Goal: Task Accomplishment & Management: Complete application form

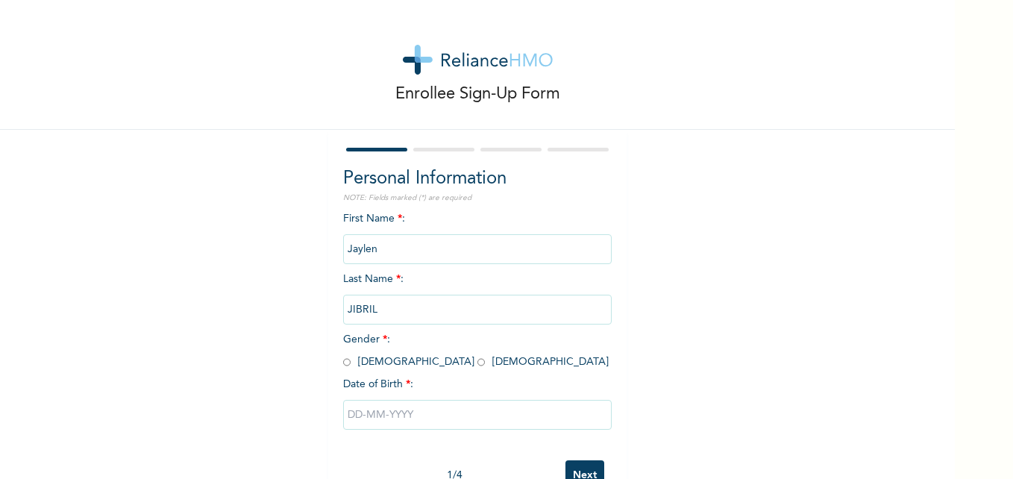
scroll to position [46, 0]
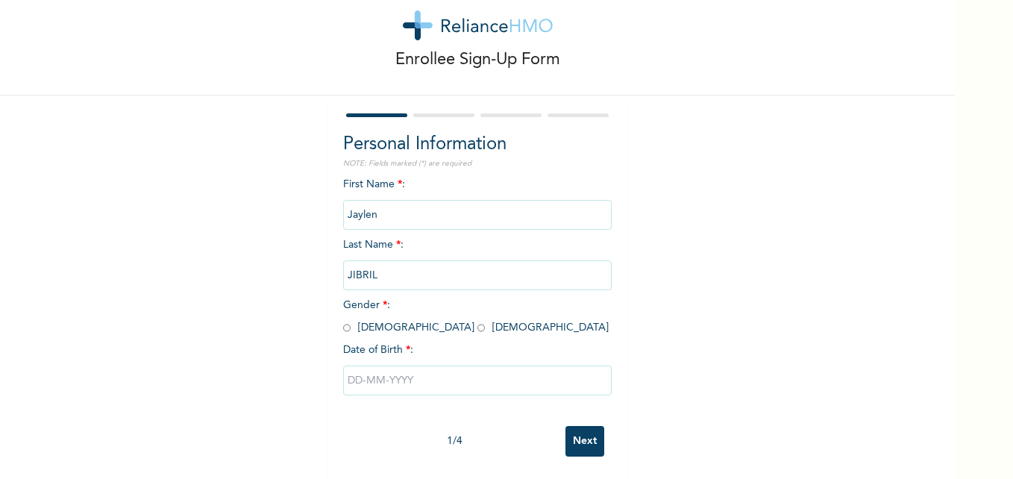
click at [343, 321] on input "radio" at bounding box center [346, 328] width 7 height 14
radio input "true"
click at [386, 379] on input "text" at bounding box center [477, 381] width 269 height 30
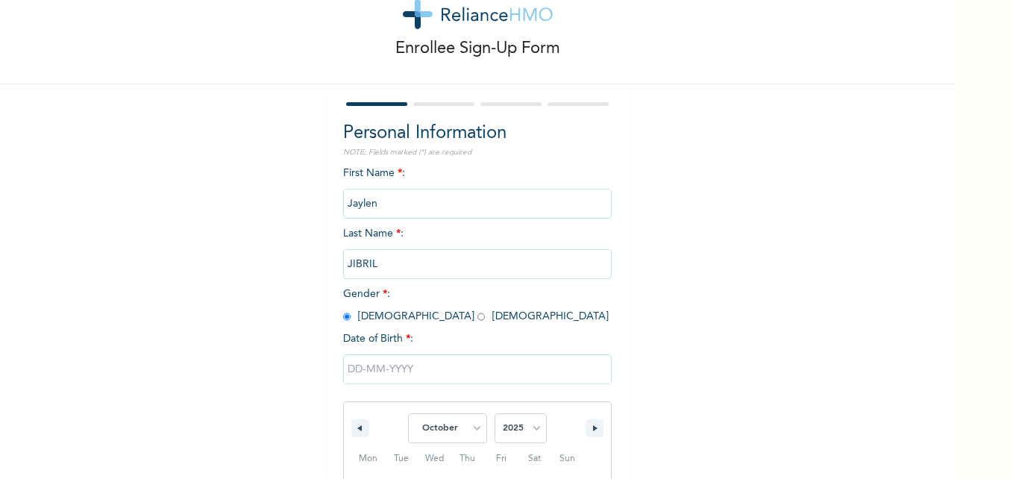
scroll to position [199, 0]
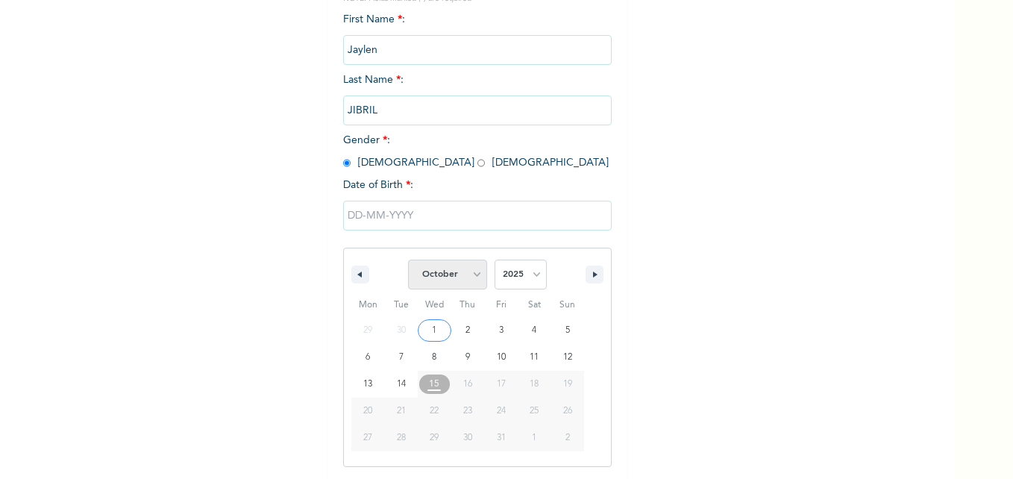
click at [474, 274] on select "January February March April May June July August September October November De…" at bounding box center [447, 275] width 79 height 30
select select "6"
click at [408, 260] on select "January February March April May June July August September October November De…" at bounding box center [447, 275] width 79 height 30
type input "[DATE]"
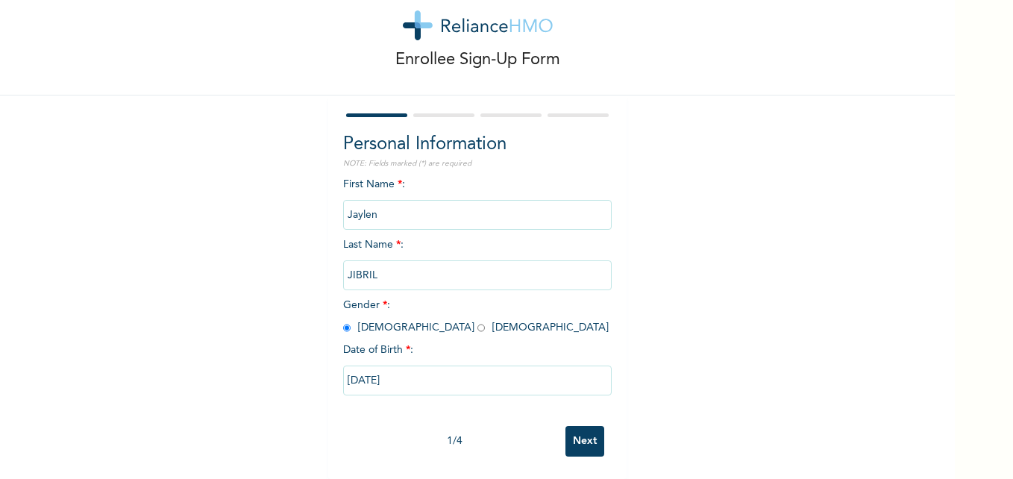
click at [439, 373] on input "[DATE]" at bounding box center [477, 381] width 269 height 30
select select "6"
click at [733, 110] on div "Enrollee Sign-Up Form Personal Information NOTE: Fields marked (*) are required…" at bounding box center [477, 222] width 955 height 513
click at [427, 373] on input "[DATE]" at bounding box center [477, 381] width 269 height 30
select select "6"
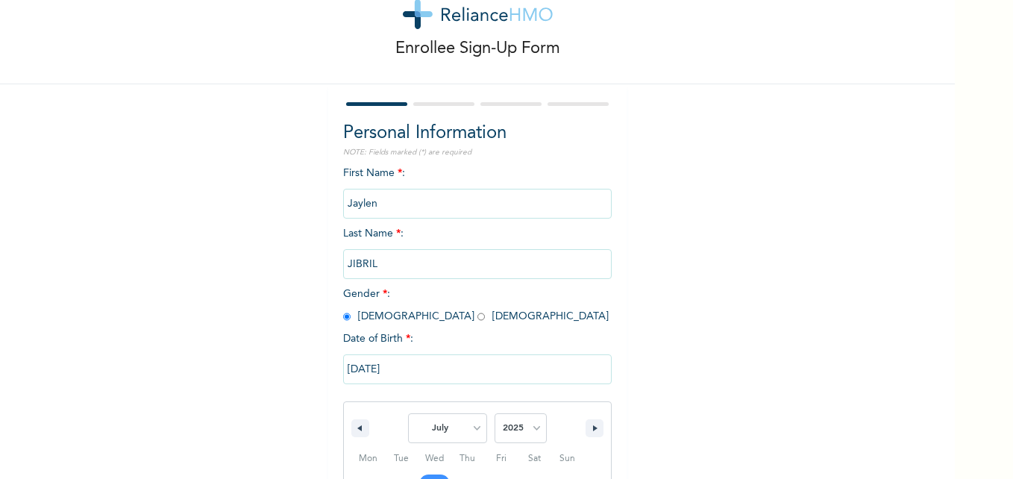
scroll to position [199, 0]
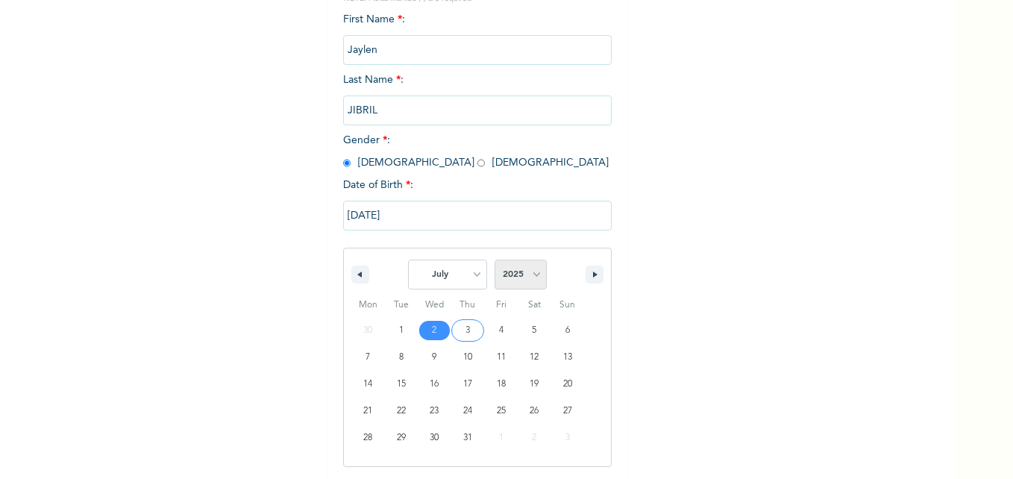
click at [530, 278] on select "2025 2024 2023 2022 2021 2020 2019 2018 2017 2016 2015 2014 2013 2012 2011 2010…" at bounding box center [521, 275] width 52 height 30
select select "2023"
click at [495, 260] on select "2025 2024 2023 2022 2021 2020 2019 2018 2017 2016 2015 2014 2013 2012 2011 2010…" at bounding box center [521, 275] width 52 height 30
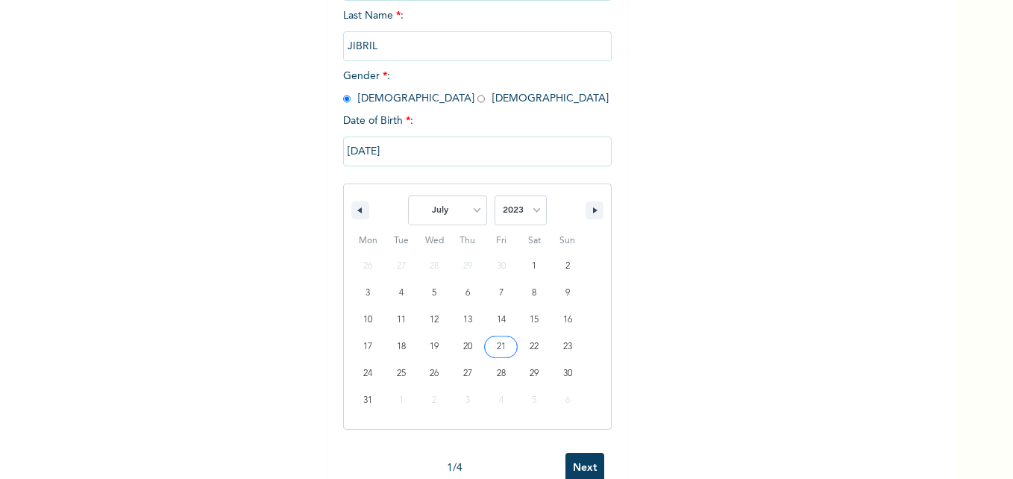
scroll to position [264, 0]
type input "[DATE]"
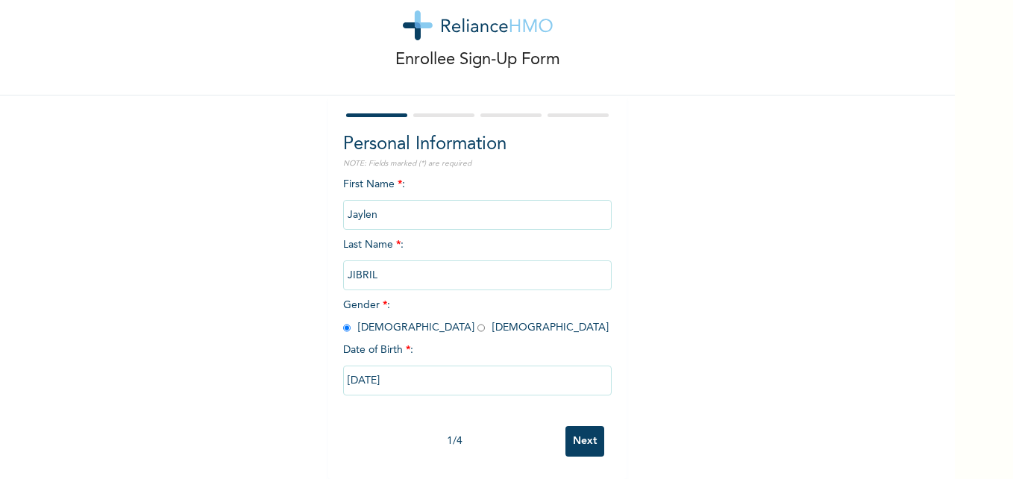
scroll to position [46, 0]
click at [578, 426] on input "Next" at bounding box center [585, 441] width 39 height 31
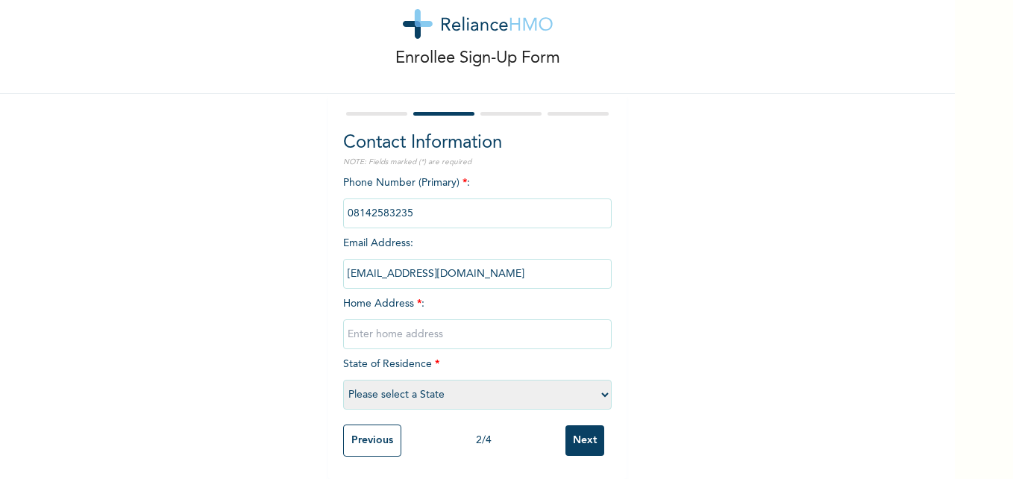
click at [399, 333] on input "text" at bounding box center [477, 334] width 269 height 30
click at [358, 271] on input "[EMAIL_ADDRESS][DOMAIN_NAME]" at bounding box center [477, 274] width 269 height 30
drag, startPoint x: 463, startPoint y: 266, endPoint x: 298, endPoint y: 278, distance: 164.6
click at [298, 278] on div "Enrollee Sign-Up Form Contact Information NOTE: Fields marked (*) are required …" at bounding box center [477, 221] width 955 height 515
drag, startPoint x: 298, startPoint y: 278, endPoint x: 460, endPoint y: 264, distance: 162.5
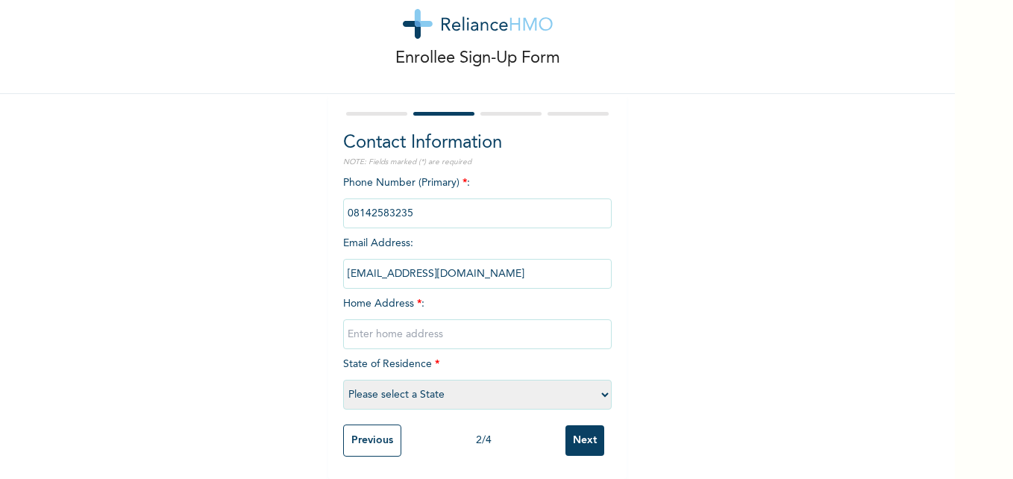
click at [460, 264] on input "[EMAIL_ADDRESS][DOMAIN_NAME]" at bounding box center [477, 274] width 269 height 30
drag, startPoint x: 460, startPoint y: 264, endPoint x: 308, endPoint y: 275, distance: 152.6
click at [308, 275] on div "Enrollee Sign-Up Form Contact Information NOTE: Fields marked (*) are required …" at bounding box center [477, 221] width 955 height 515
drag, startPoint x: 308, startPoint y: 275, endPoint x: 474, endPoint y: 262, distance: 166.2
click at [474, 262] on input "[EMAIL_ADDRESS][DOMAIN_NAME]" at bounding box center [477, 274] width 269 height 30
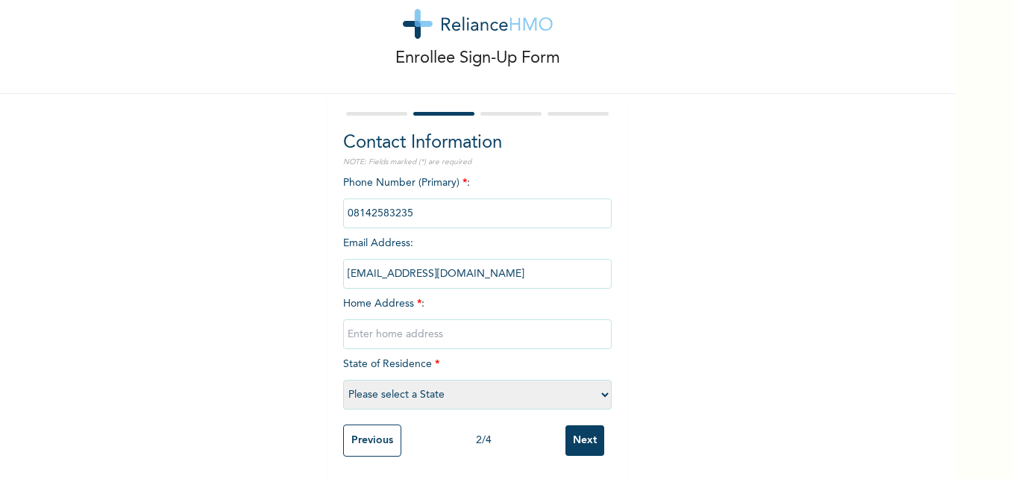
click at [408, 269] on input "[EMAIL_ADDRESS][DOMAIN_NAME]" at bounding box center [477, 274] width 269 height 30
click at [451, 265] on input "[EMAIL_ADDRESS][DOMAIN_NAME]" at bounding box center [477, 274] width 269 height 30
click at [445, 330] on input "text" at bounding box center [477, 334] width 269 height 30
drag, startPoint x: 340, startPoint y: 324, endPoint x: 657, endPoint y: 319, distance: 316.4
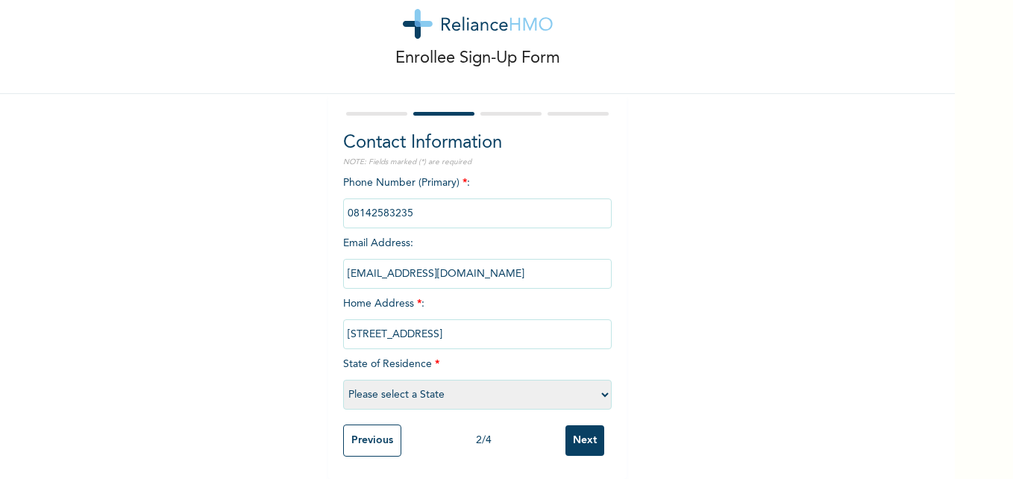
click at [657, 319] on div "Enrollee Sign-Up Form Contact Information NOTE: Fields marked (*) are required …" at bounding box center [477, 221] width 955 height 515
type input "[STREET_ADDRESS]"
click at [472, 394] on select "Please select a State [PERSON_NAME] (FCT) [PERSON_NAME] Ibom [GEOGRAPHIC_DATA] …" at bounding box center [477, 395] width 269 height 30
select select "15"
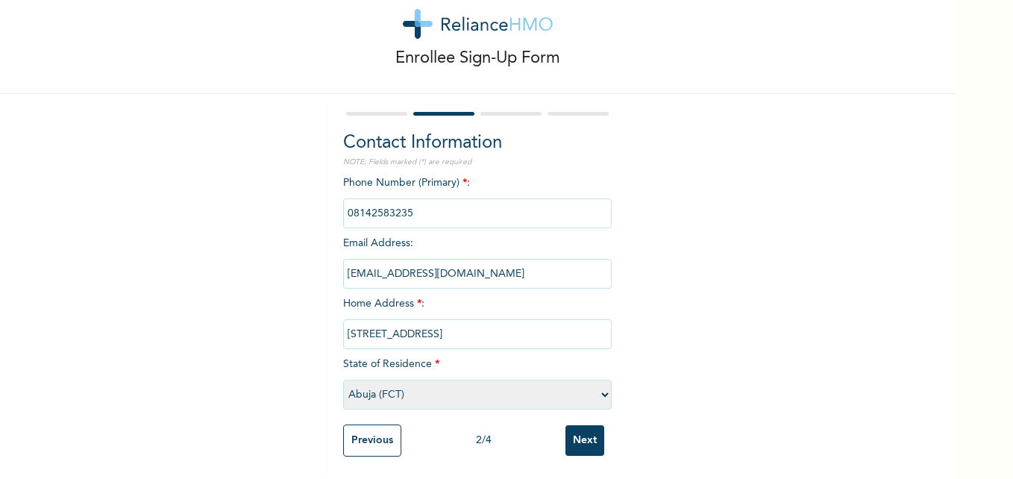
click at [343, 380] on select "Please select a State [PERSON_NAME] (FCT) [PERSON_NAME] Ibom [GEOGRAPHIC_DATA] …" at bounding box center [477, 395] width 269 height 30
click at [578, 428] on input "Next" at bounding box center [585, 440] width 39 height 31
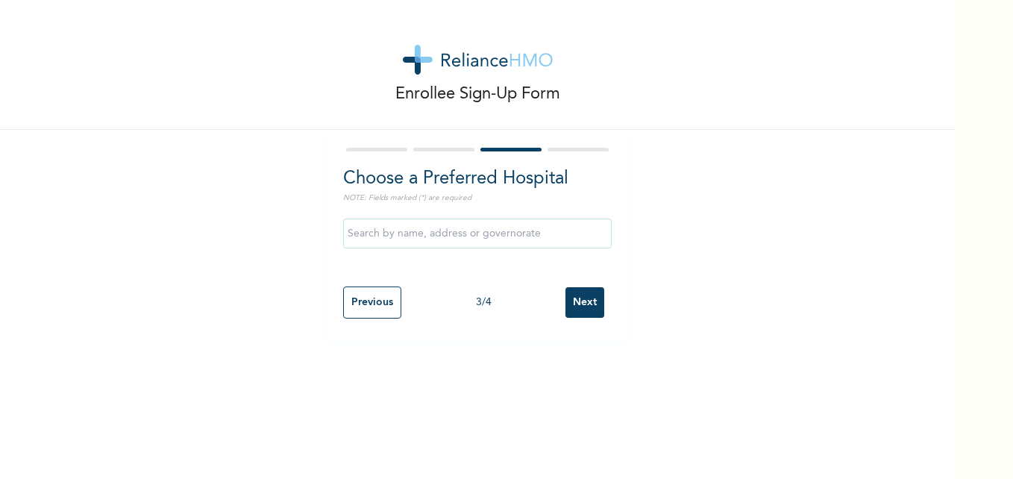
click at [360, 315] on input "Previous" at bounding box center [372, 302] width 58 height 32
select select "15"
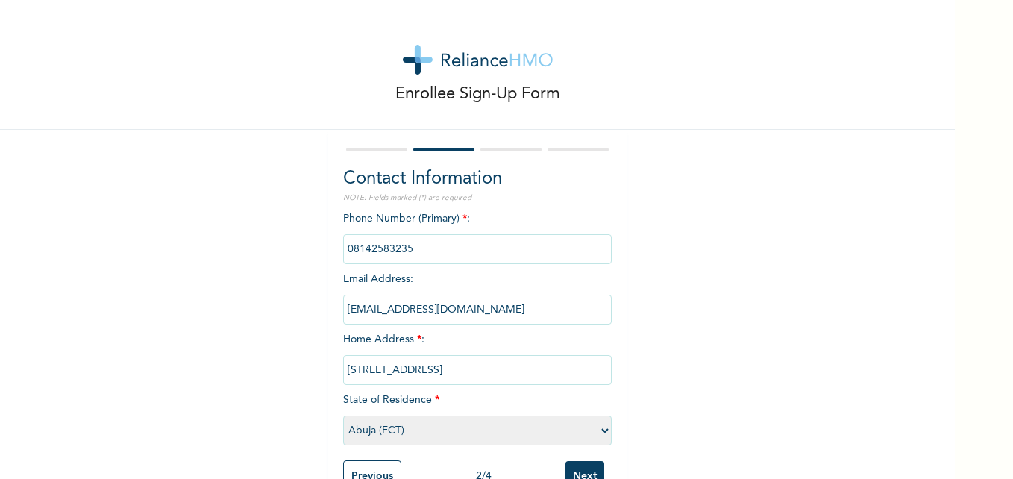
click at [464, 319] on input "[EMAIL_ADDRESS][DOMAIN_NAME]" at bounding box center [477, 310] width 269 height 30
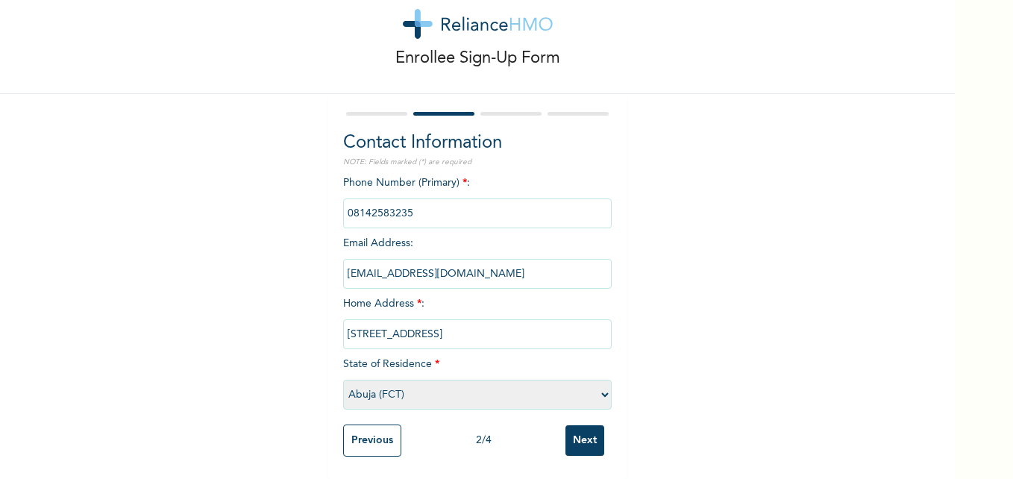
click at [589, 427] on input "Next" at bounding box center [585, 440] width 39 height 31
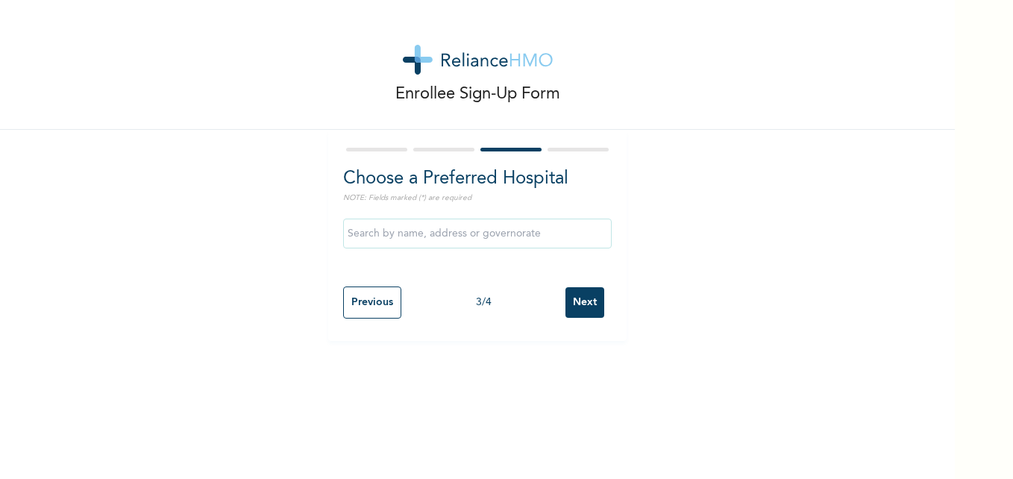
scroll to position [0, 0]
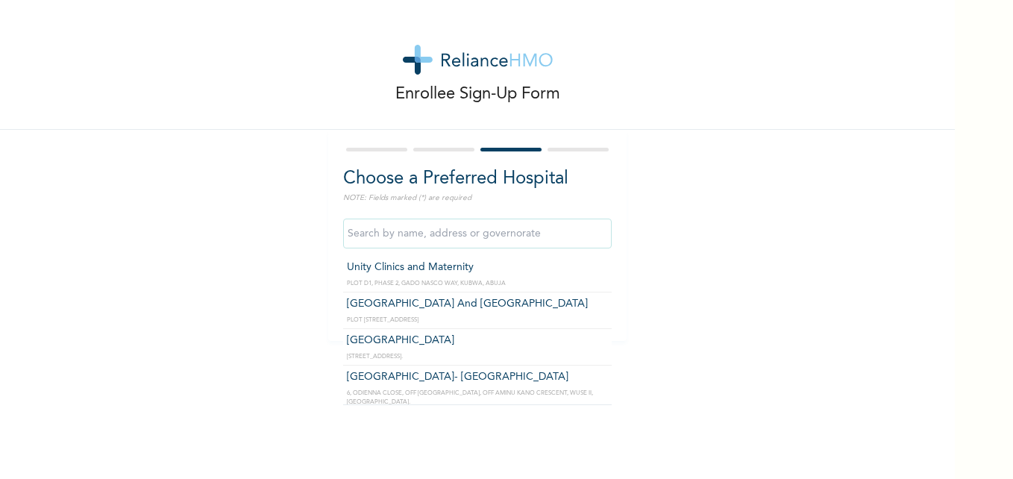
click at [461, 234] on input "text" at bounding box center [477, 234] width 269 height 30
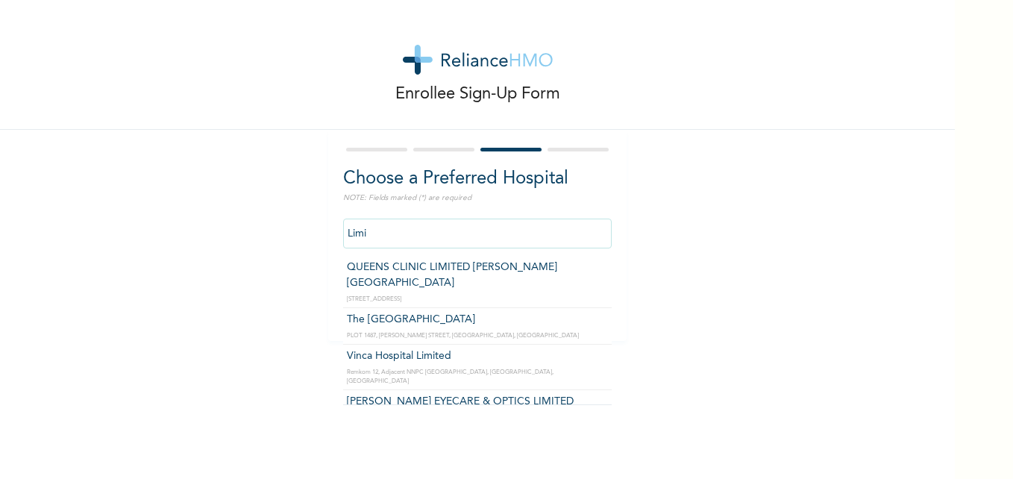
type input "The [GEOGRAPHIC_DATA]"
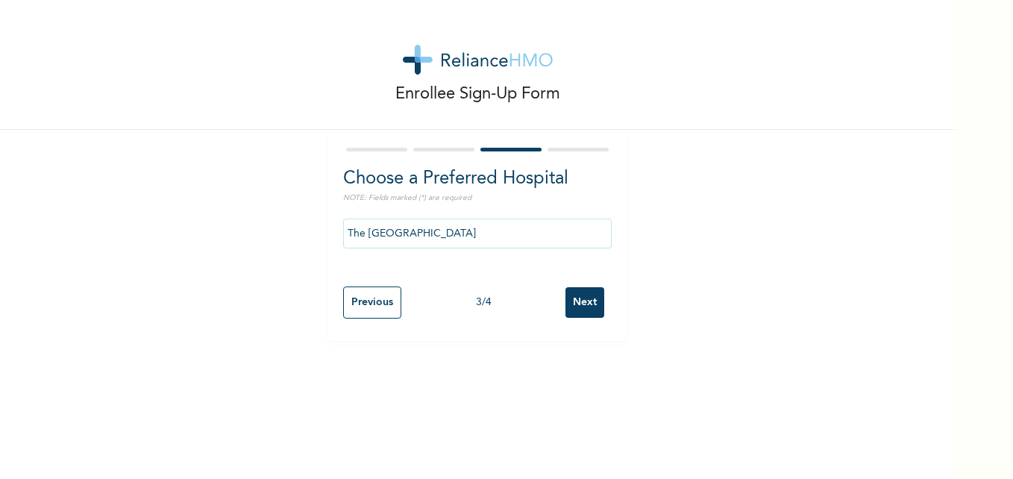
click at [589, 298] on input "Next" at bounding box center [585, 302] width 39 height 31
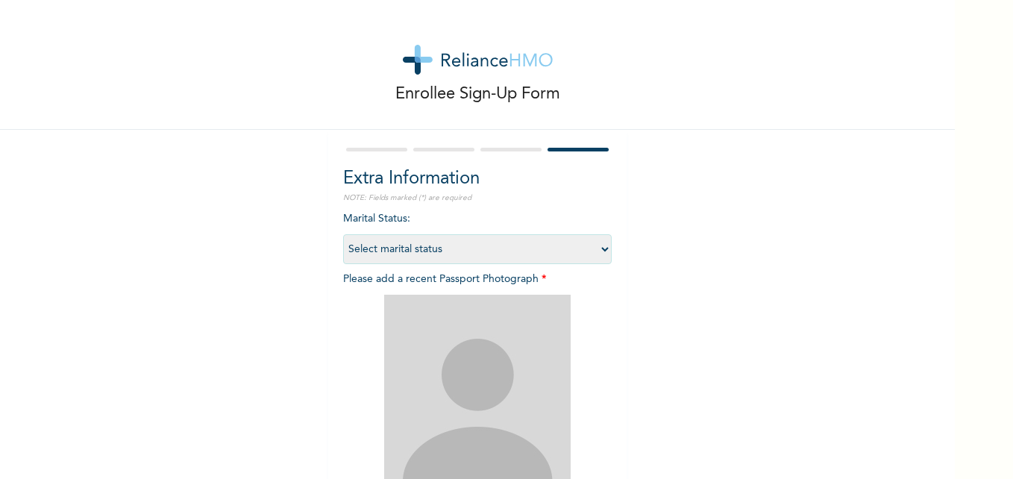
click at [461, 248] on select "Select marital status [DEMOGRAPHIC_DATA] Married [DEMOGRAPHIC_DATA] Widow/[DEMO…" at bounding box center [477, 249] width 269 height 30
select select "1"
click at [343, 234] on select "Select marital status [DEMOGRAPHIC_DATA] Married [DEMOGRAPHIC_DATA] Widow/[DEMO…" at bounding box center [477, 249] width 269 height 30
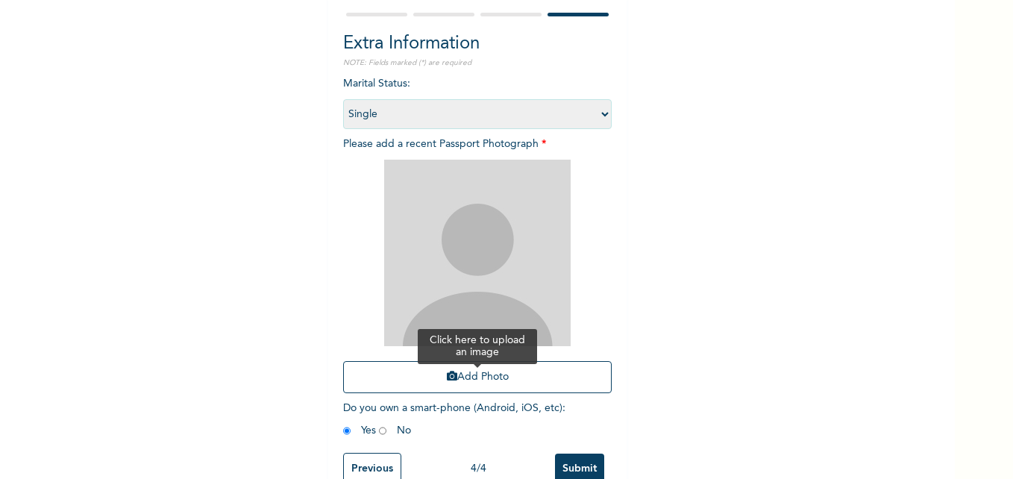
scroll to position [175, 0]
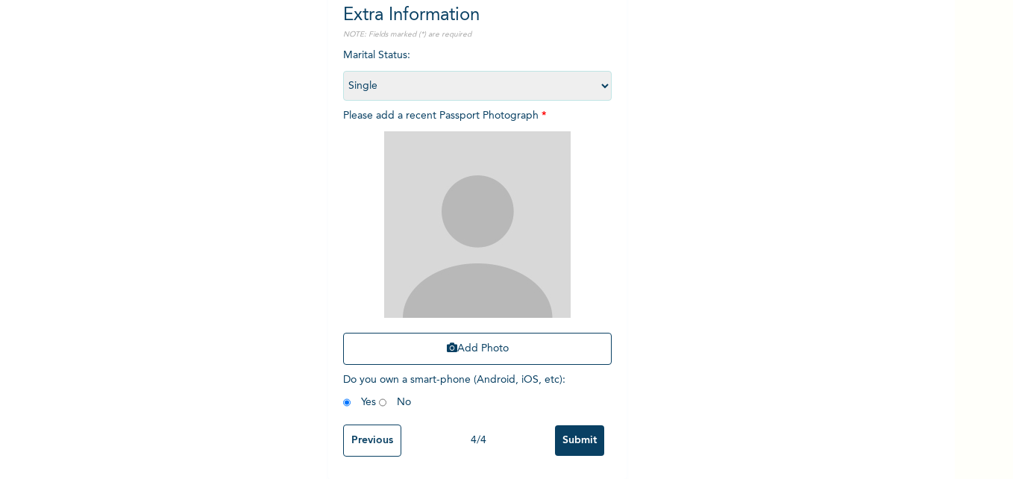
click at [367, 442] on input "Previous" at bounding box center [372, 441] width 58 height 32
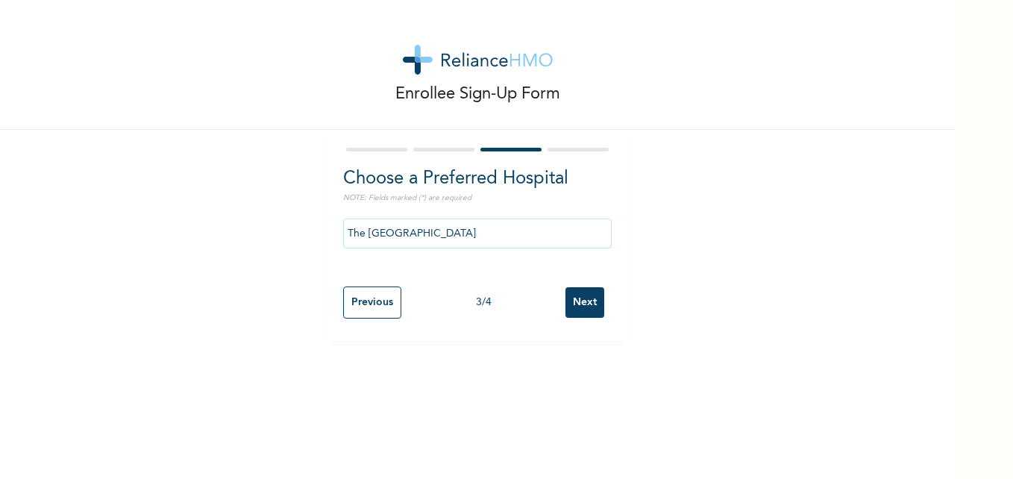
scroll to position [0, 0]
click at [374, 309] on input "Previous" at bounding box center [372, 302] width 58 height 32
select select "15"
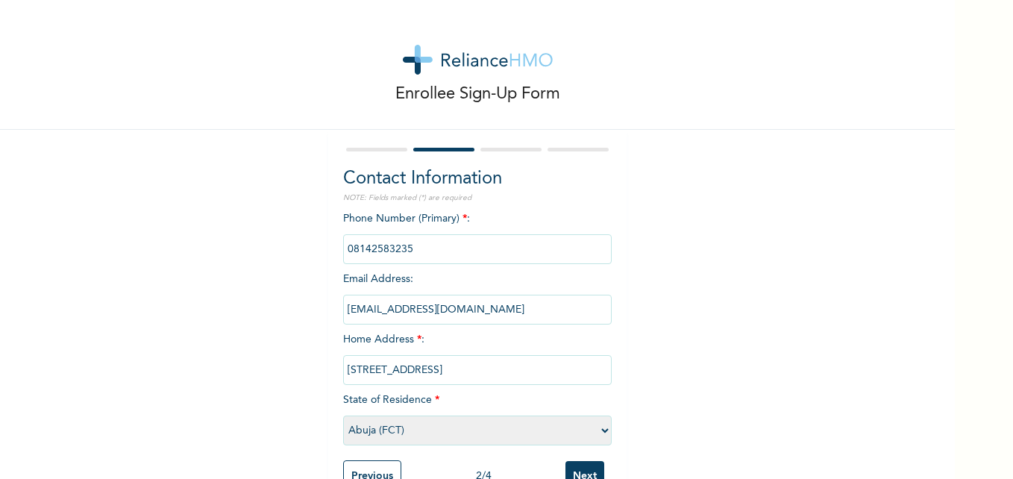
scroll to position [0, 13]
drag, startPoint x: 343, startPoint y: 373, endPoint x: 666, endPoint y: 378, distance: 322.3
click at [666, 378] on div "Enrollee Sign-Up Form Contact Information NOTE: Fields marked (*) are required …" at bounding box center [477, 257] width 955 height 515
drag, startPoint x: 666, startPoint y: 378, endPoint x: 656, endPoint y: 394, distance: 19.1
click at [656, 394] on div "Enrollee Sign-Up Form Contact Information NOTE: Fields marked (*) are required …" at bounding box center [477, 257] width 955 height 515
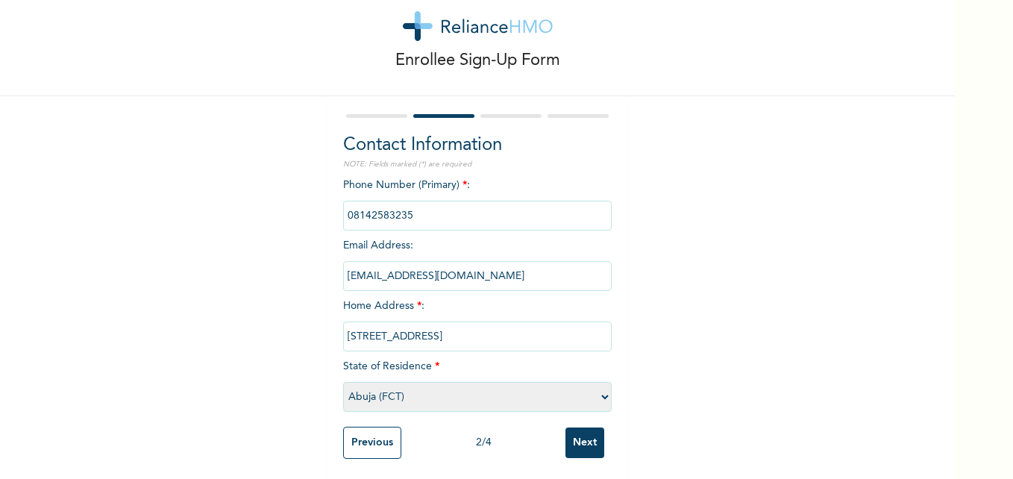
scroll to position [47, 0]
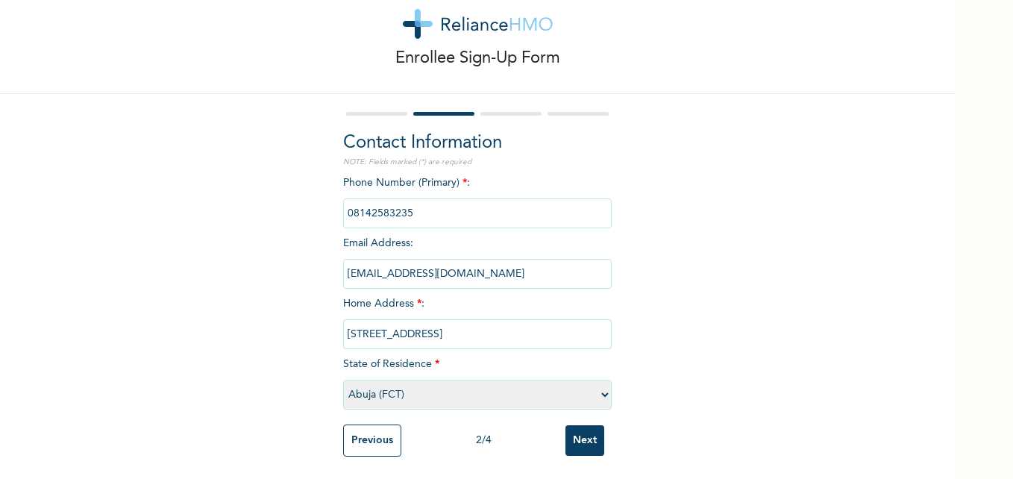
click at [369, 426] on input "Previous" at bounding box center [372, 441] width 58 height 32
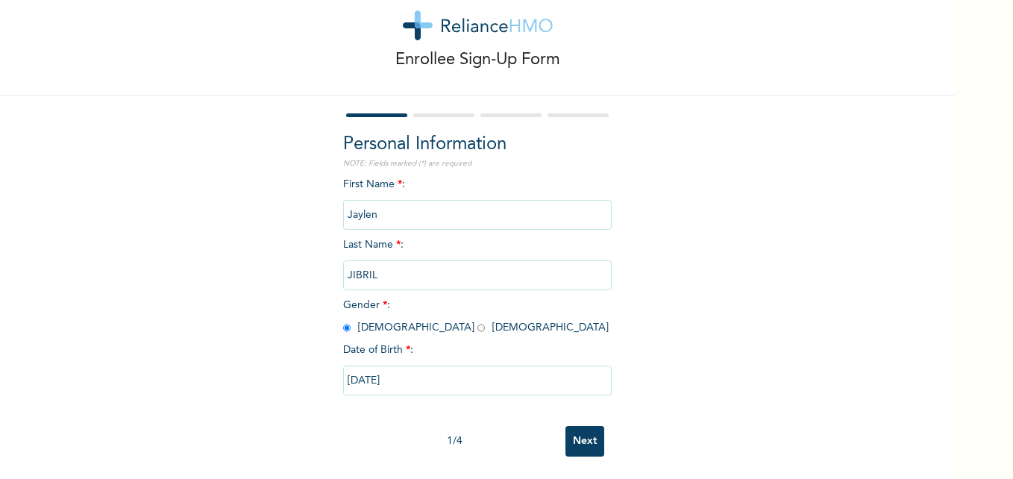
click at [573, 434] on input "Next" at bounding box center [585, 441] width 39 height 31
select select "15"
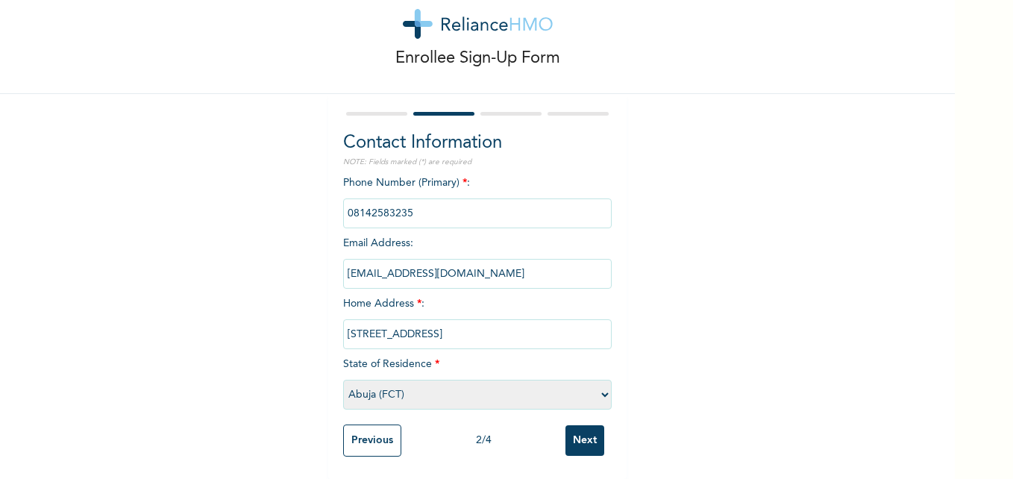
click at [573, 434] on input "Next" at bounding box center [585, 440] width 39 height 31
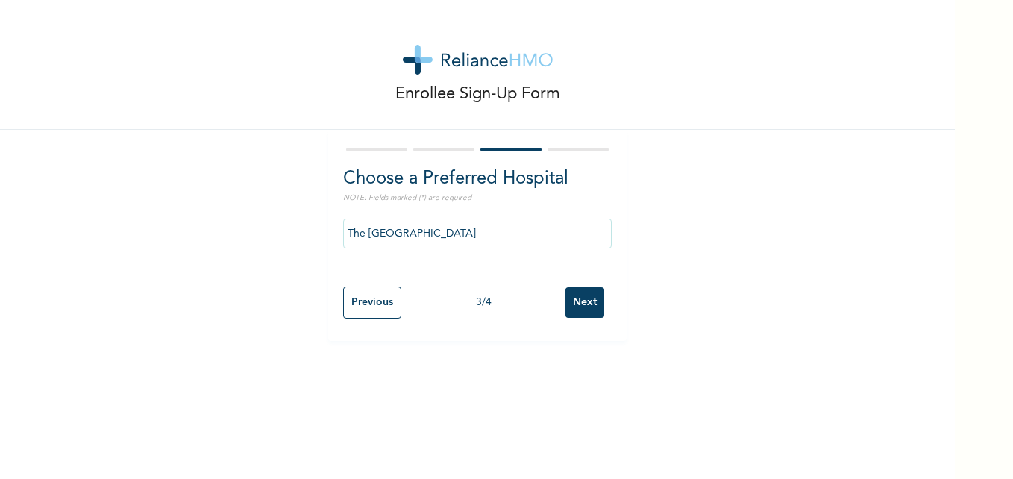
scroll to position [0, 0]
click at [585, 301] on input "Next" at bounding box center [585, 302] width 39 height 31
select select "1"
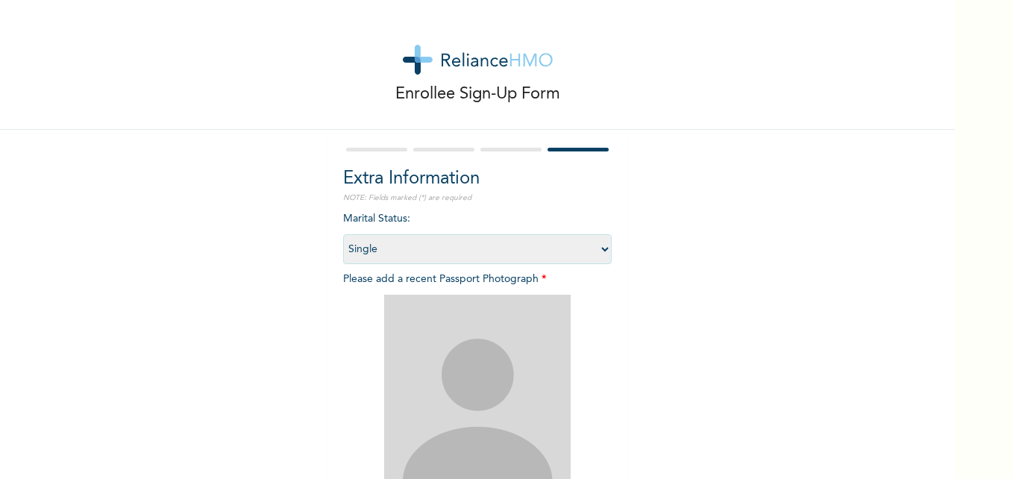
click at [476, 261] on select "Select marital status [DEMOGRAPHIC_DATA] Married [DEMOGRAPHIC_DATA] Widow/[DEMO…" at bounding box center [477, 249] width 269 height 30
click at [478, 430] on img at bounding box center [477, 388] width 187 height 187
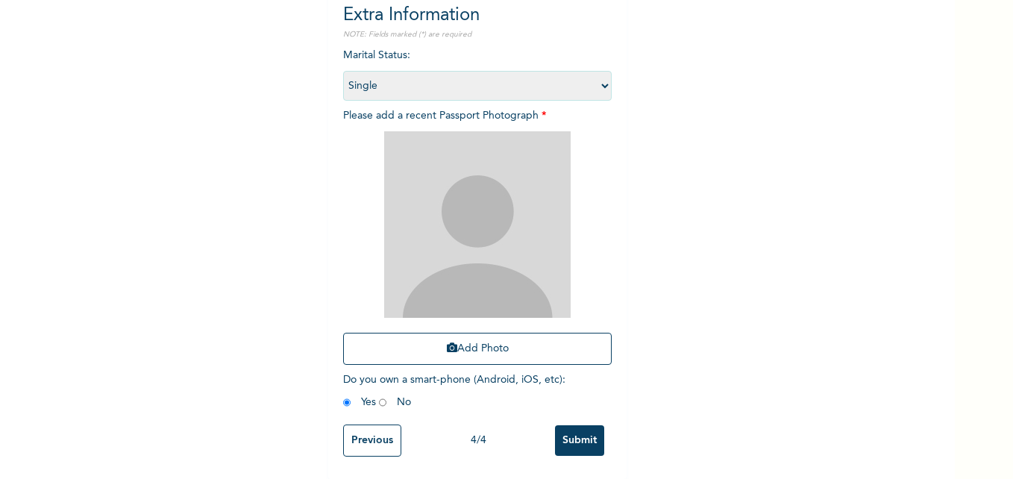
scroll to position [175, 0]
click at [476, 339] on button "Add Photo" at bounding box center [477, 349] width 269 height 32
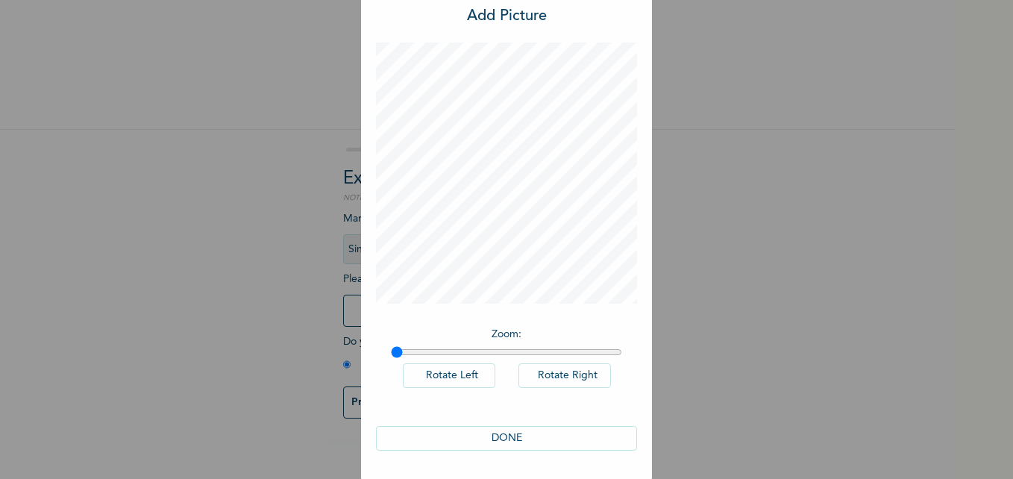
scroll to position [42, 0]
click at [519, 447] on button "DONE" at bounding box center [506, 437] width 261 height 25
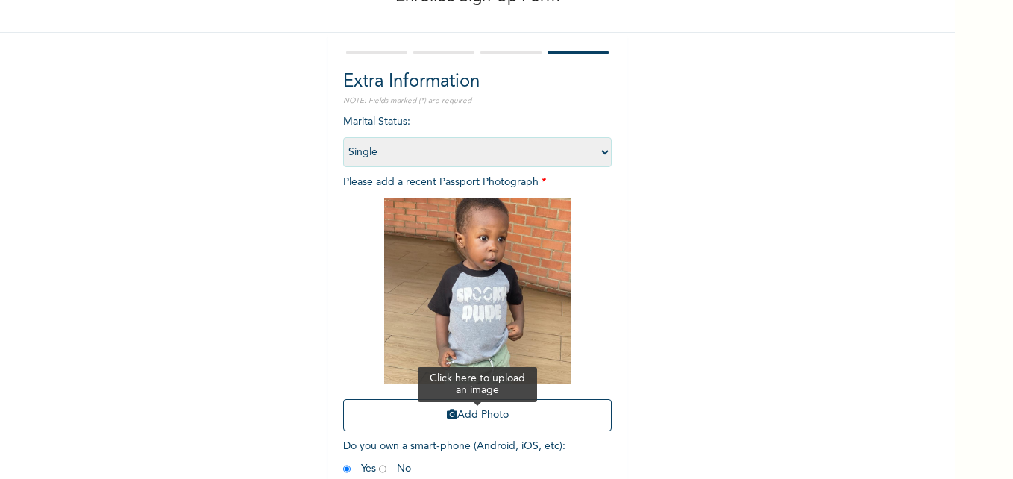
scroll to position [175, 0]
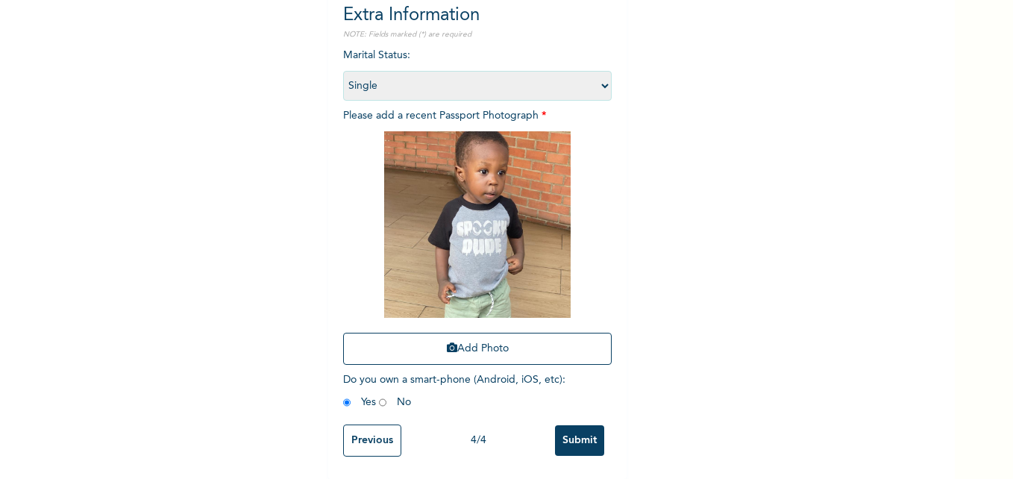
click at [379, 395] on input "radio" at bounding box center [382, 402] width 7 height 14
radio input "true"
click at [575, 425] on input "Submit" at bounding box center [579, 440] width 49 height 31
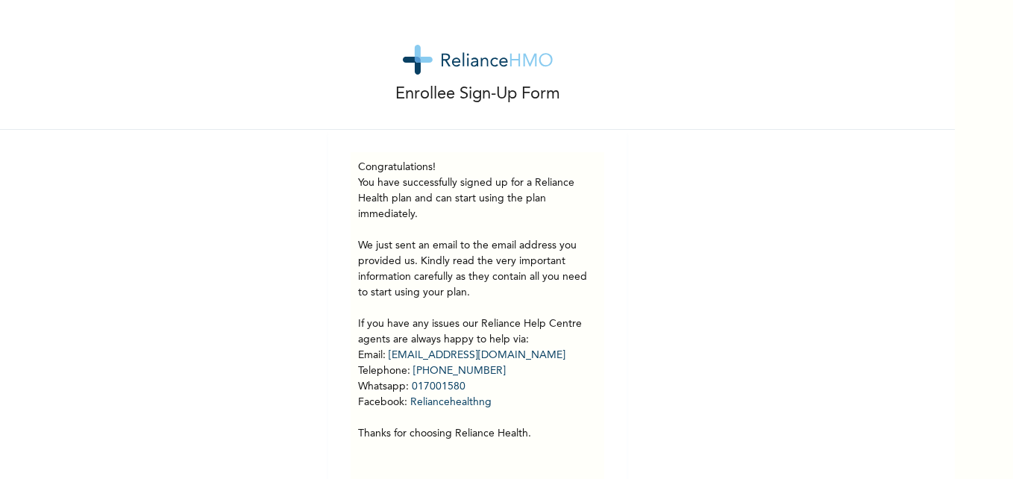
click at [824, 339] on div "Enrollee Sign-Up Form Congratulations! You have successfully signed up for a Re…" at bounding box center [477, 251] width 955 height 503
click at [774, 390] on div "Enrollee Sign-Up Form Congratulations! You have successfully signed up for a Re…" at bounding box center [477, 251] width 955 height 503
